Goal: Browse casually: Explore the website without a specific task or goal

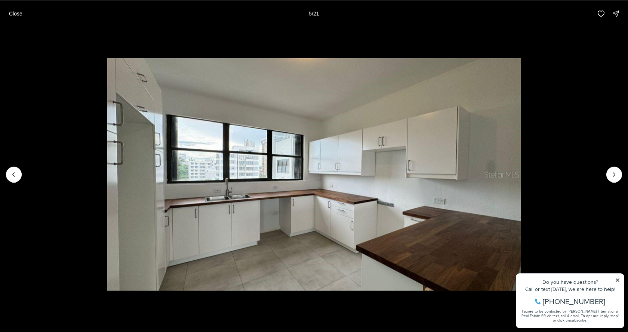
click at [613, 173] on icon "Next slide" at bounding box center [613, 174] width 7 height 7
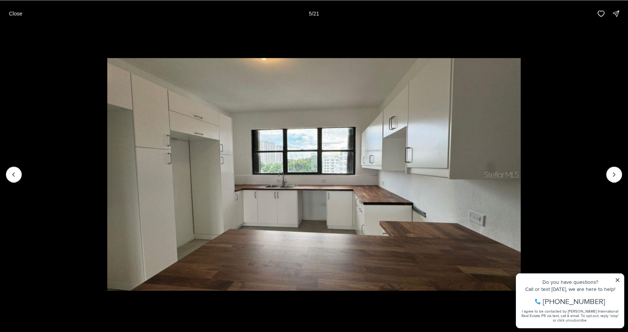
click at [613, 173] on icon "Next slide" at bounding box center [613, 174] width 7 height 7
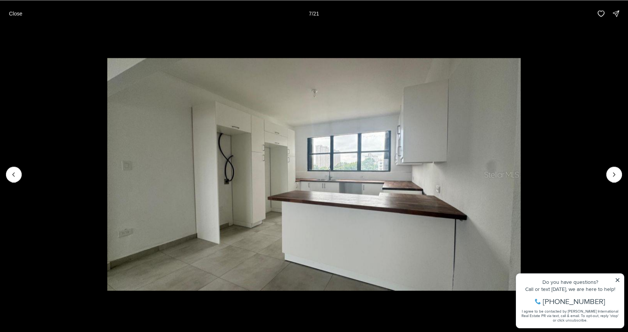
click at [613, 173] on icon "Next slide" at bounding box center [613, 174] width 7 height 7
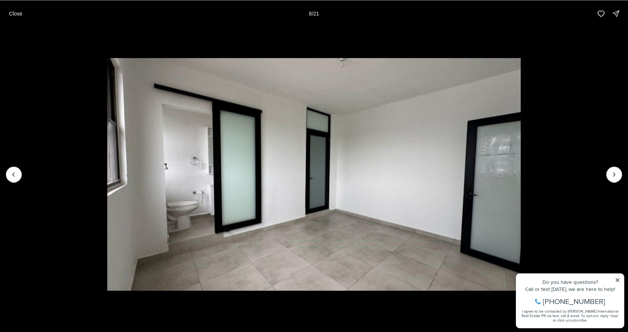
click at [613, 173] on icon "Next slide" at bounding box center [613, 174] width 7 height 7
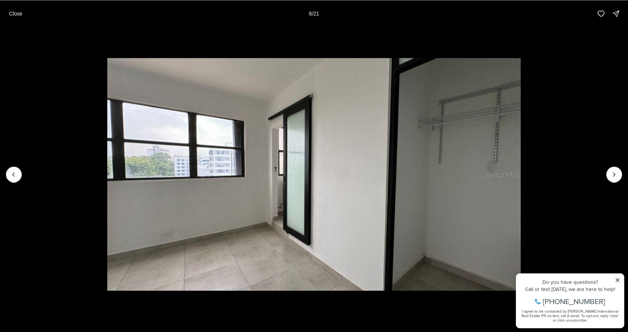
click at [613, 173] on icon "Next slide" at bounding box center [613, 174] width 7 height 7
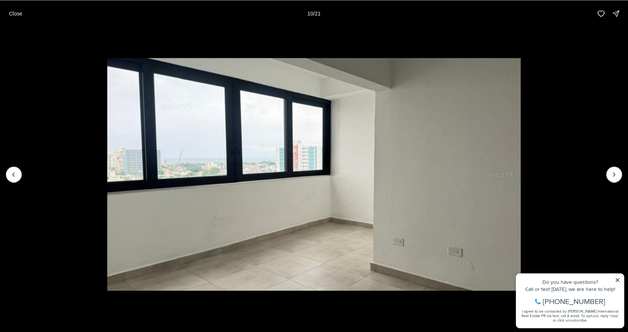
click at [617, 279] on li "10 of 21" at bounding box center [314, 174] width 628 height 295
click at [612, 175] on icon "Next slide" at bounding box center [613, 174] width 7 height 7
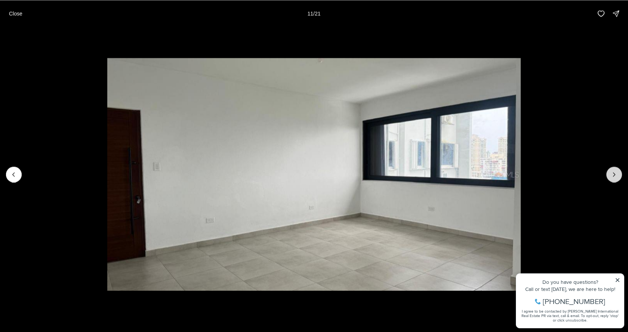
click at [612, 175] on icon "Next slide" at bounding box center [613, 174] width 7 height 7
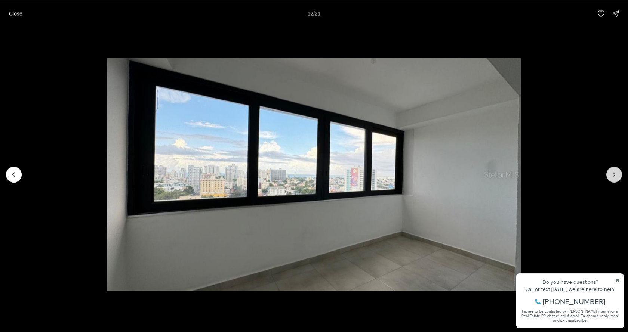
click at [612, 175] on icon "Next slide" at bounding box center [613, 174] width 7 height 7
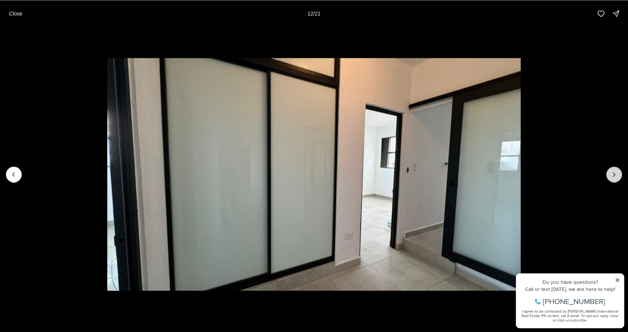
click at [612, 175] on icon "Next slide" at bounding box center [613, 174] width 7 height 7
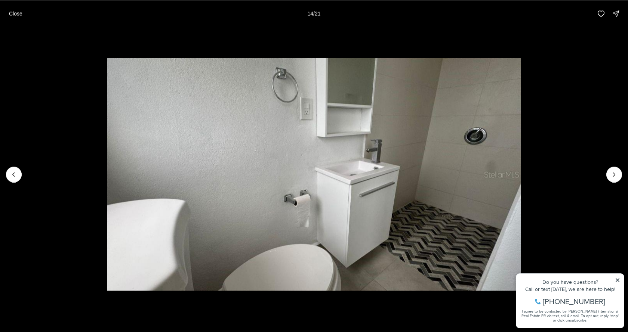
click at [84, 37] on li "14 of 21" at bounding box center [314, 174] width 628 height 295
click at [23, 13] on button "Close" at bounding box center [15, 13] width 22 height 15
